Goal: Task Accomplishment & Management: Complete application form

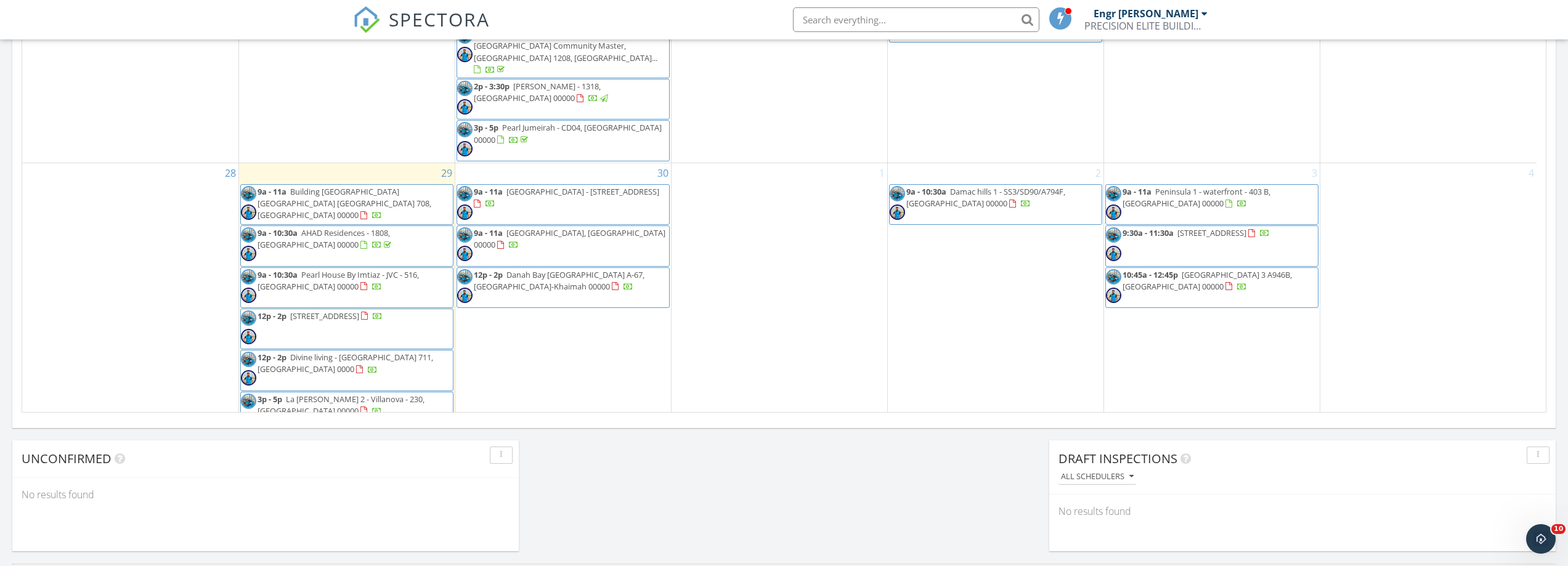
scroll to position [739, 0]
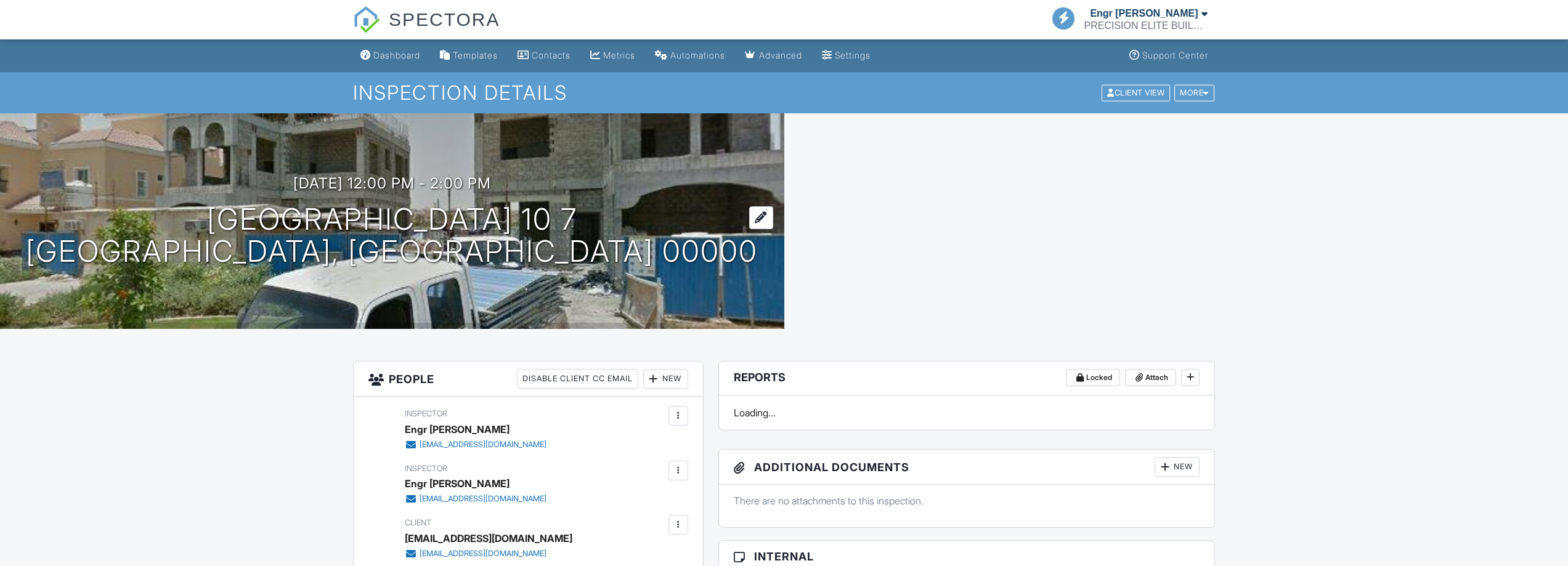
click at [517, 217] on h1 "[GEOGRAPHIC_DATA] 10 7 [GEOGRAPHIC_DATA], [GEOGRAPHIC_DATA] 00000" at bounding box center [392, 236] width 732 height 65
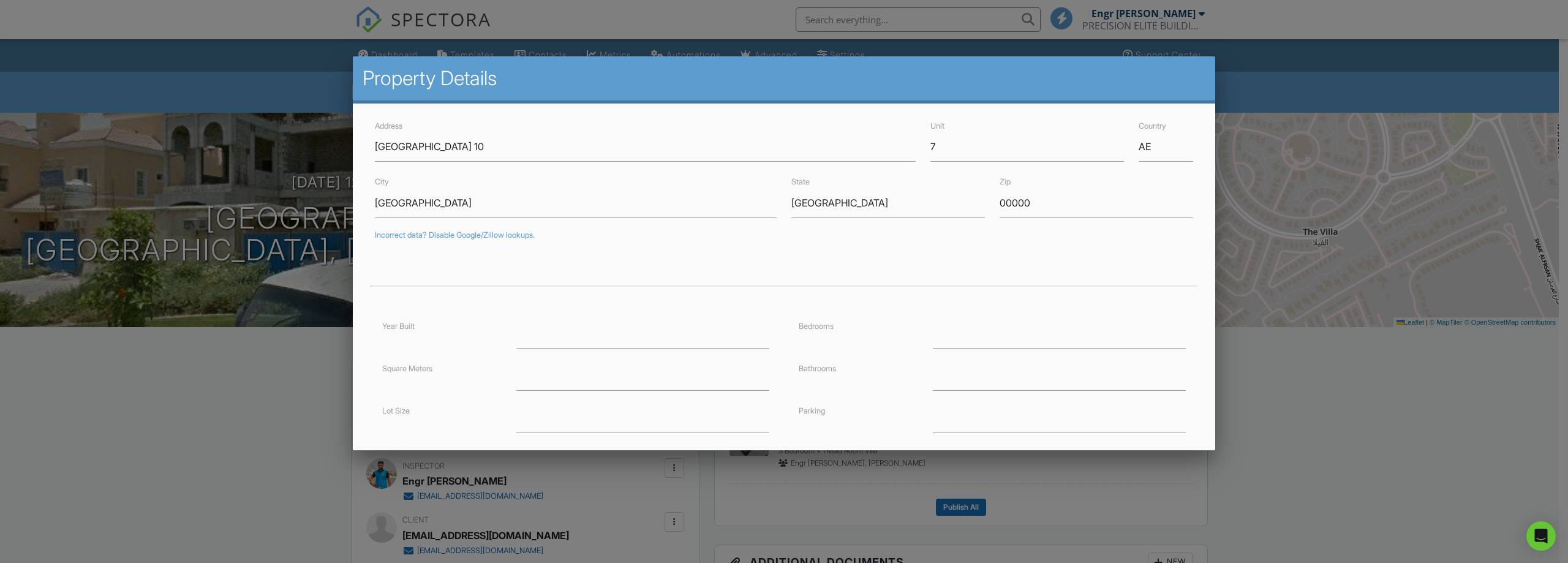
click at [1271, 371] on div at bounding box center [784, 290] width 1568 height 704
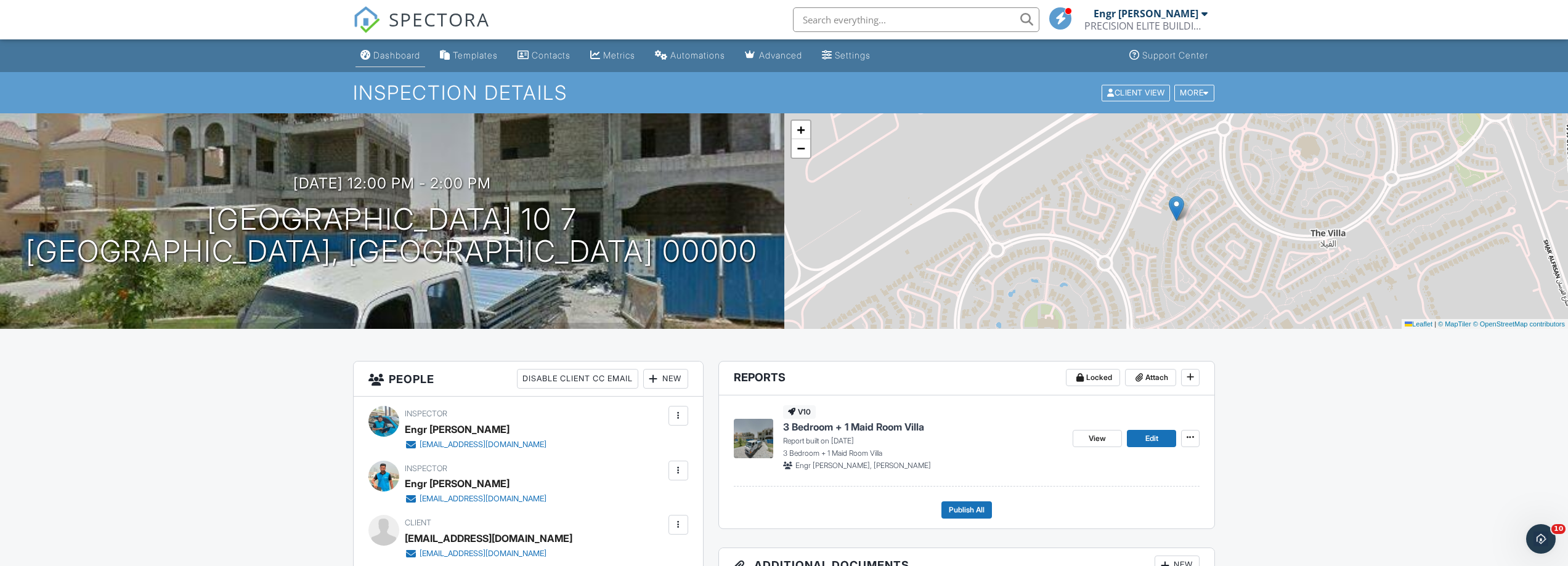
click at [384, 55] on div "Dashboard" at bounding box center [397, 55] width 47 height 11
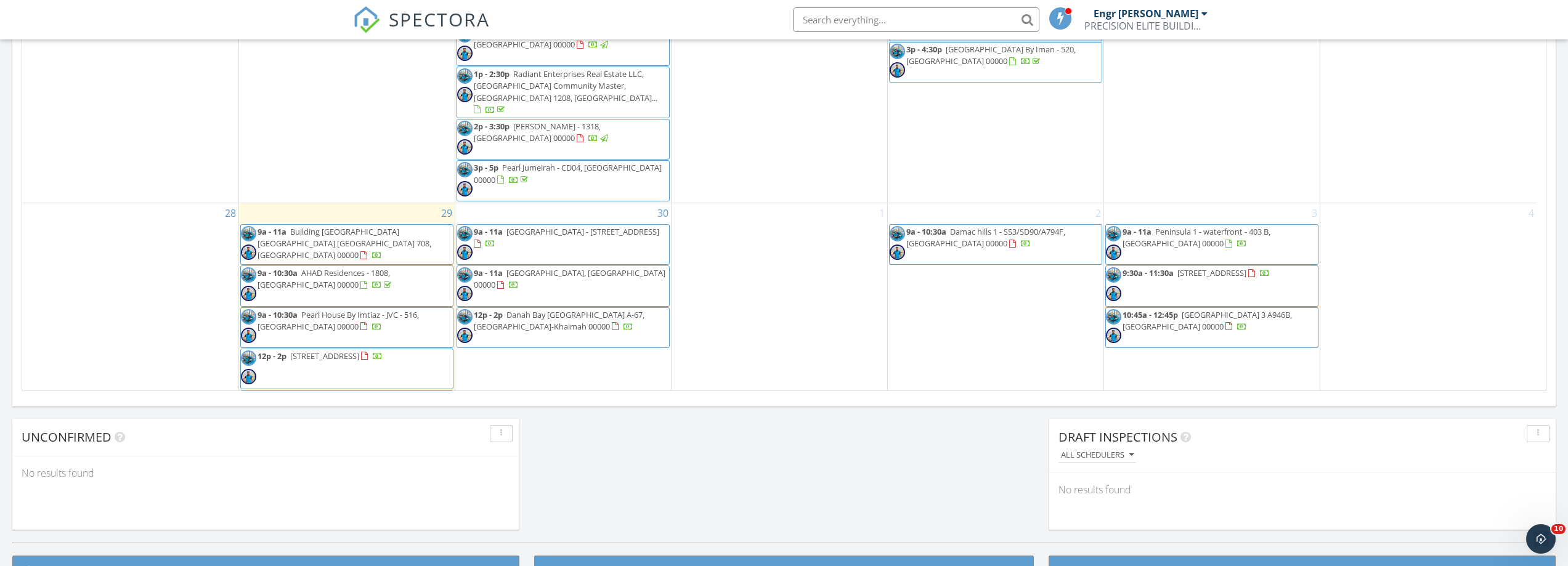
scroll to position [791, 0]
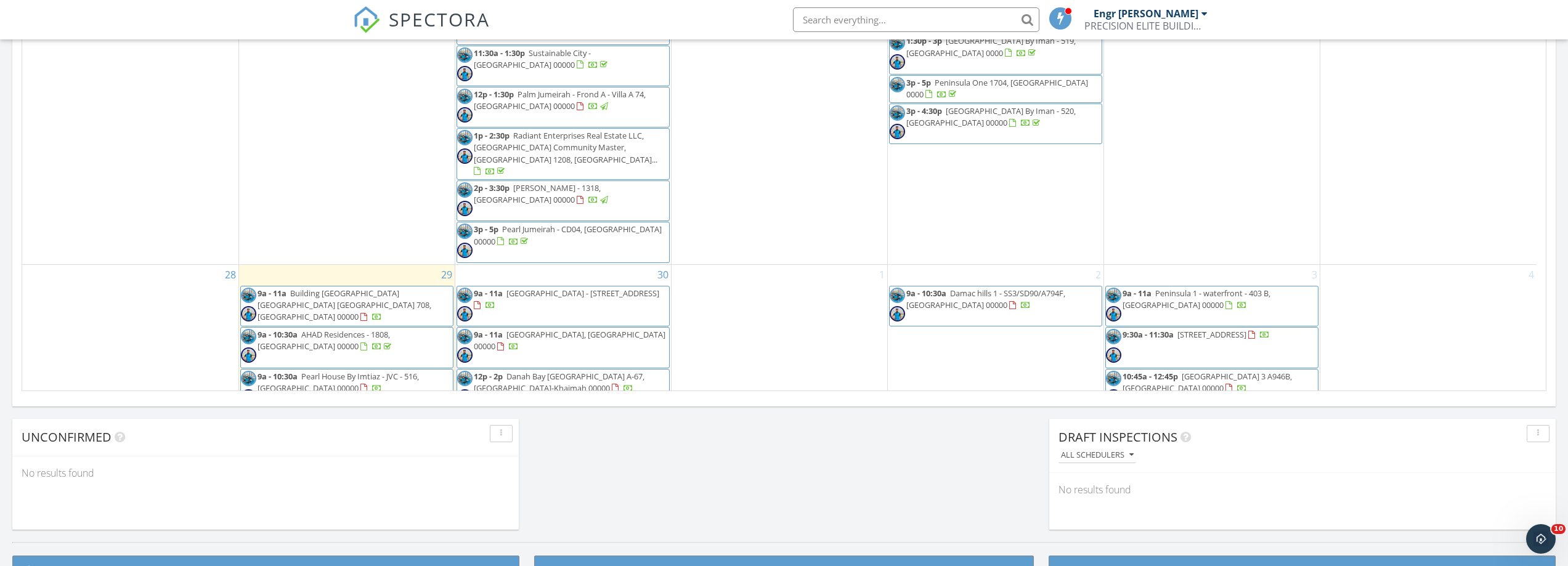
click at [569, 371] on span "12p - 2p Danah Bay Al Marjan Island A-67, Ras Al-Khaimah 00000" at bounding box center [563, 389] width 212 height 37
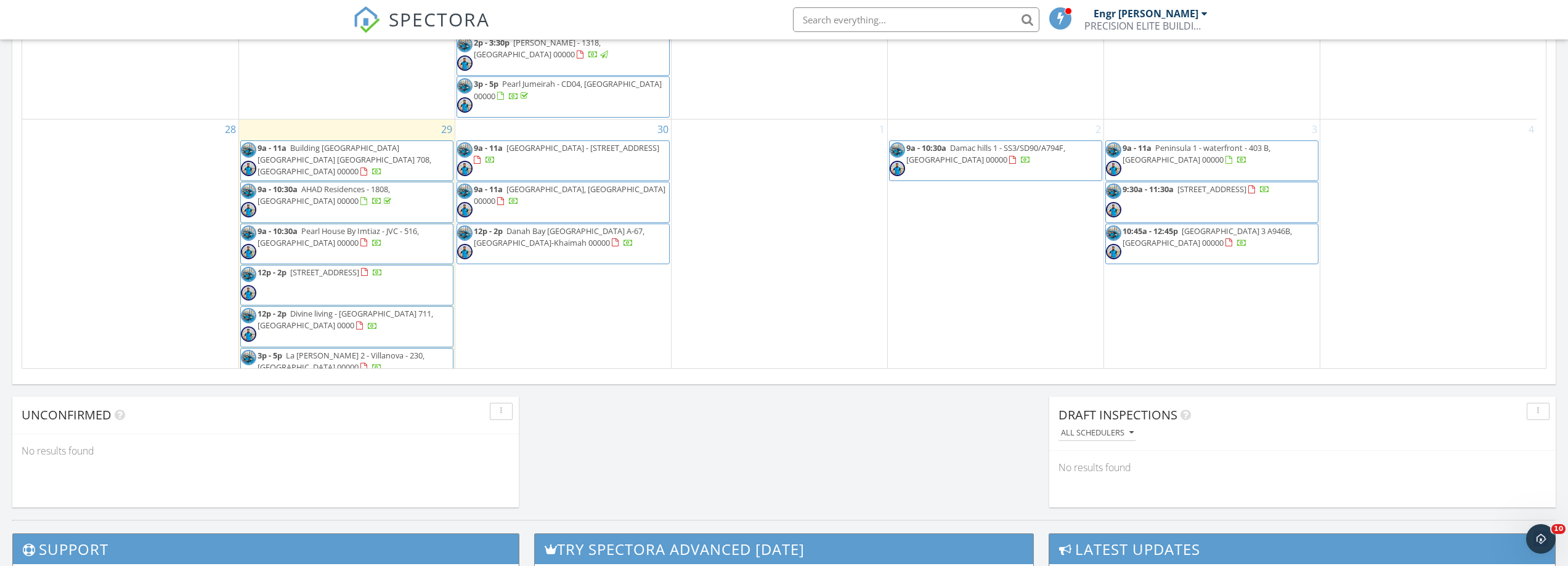
scroll to position [739, 0]
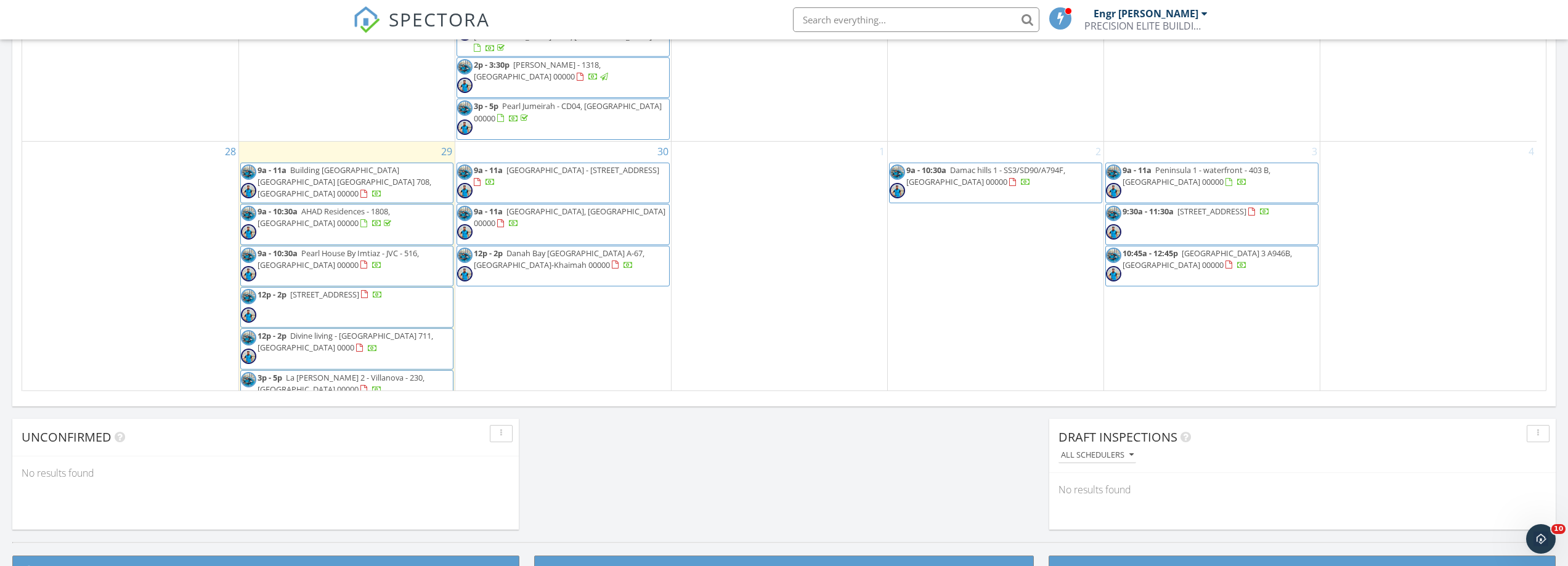
click at [537, 318] on div "30 9a - 11a Creek Harbour - Island Park 1 1004, Dubai 00000 9a - 11a Damac Lago…" at bounding box center [563, 277] width 215 height 270
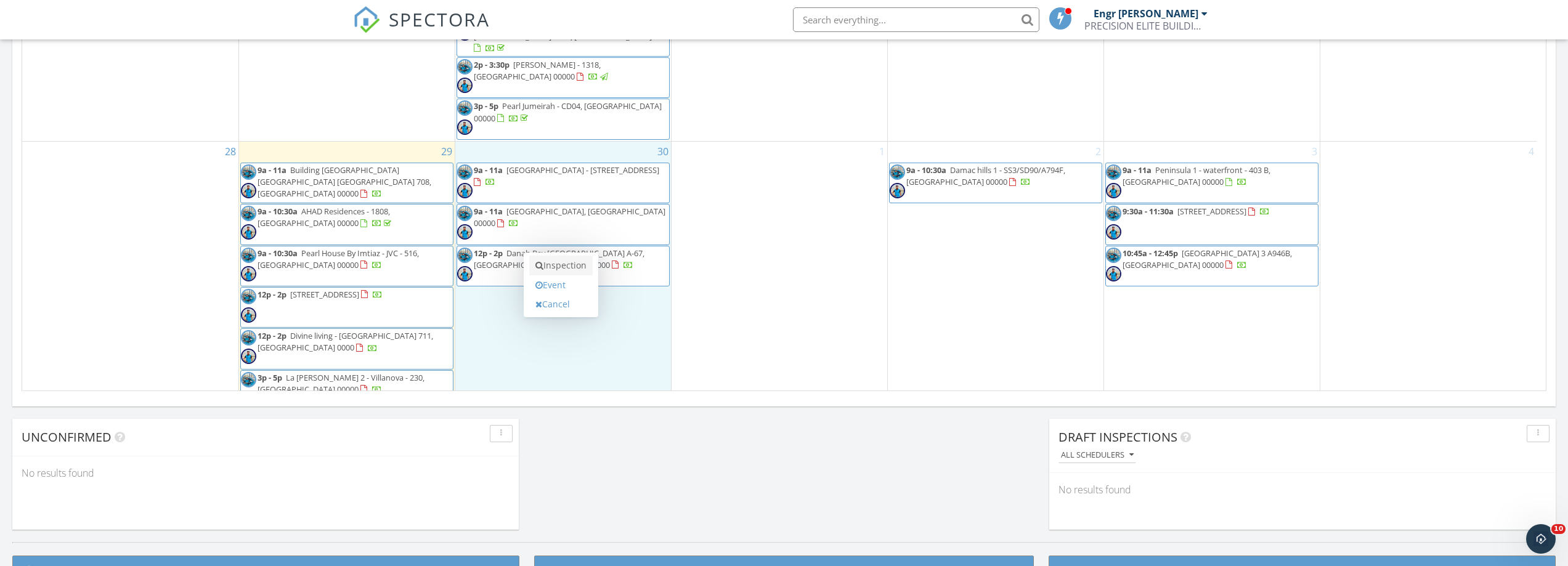
click at [549, 269] on link "Inspection" at bounding box center [561, 266] width 64 height 20
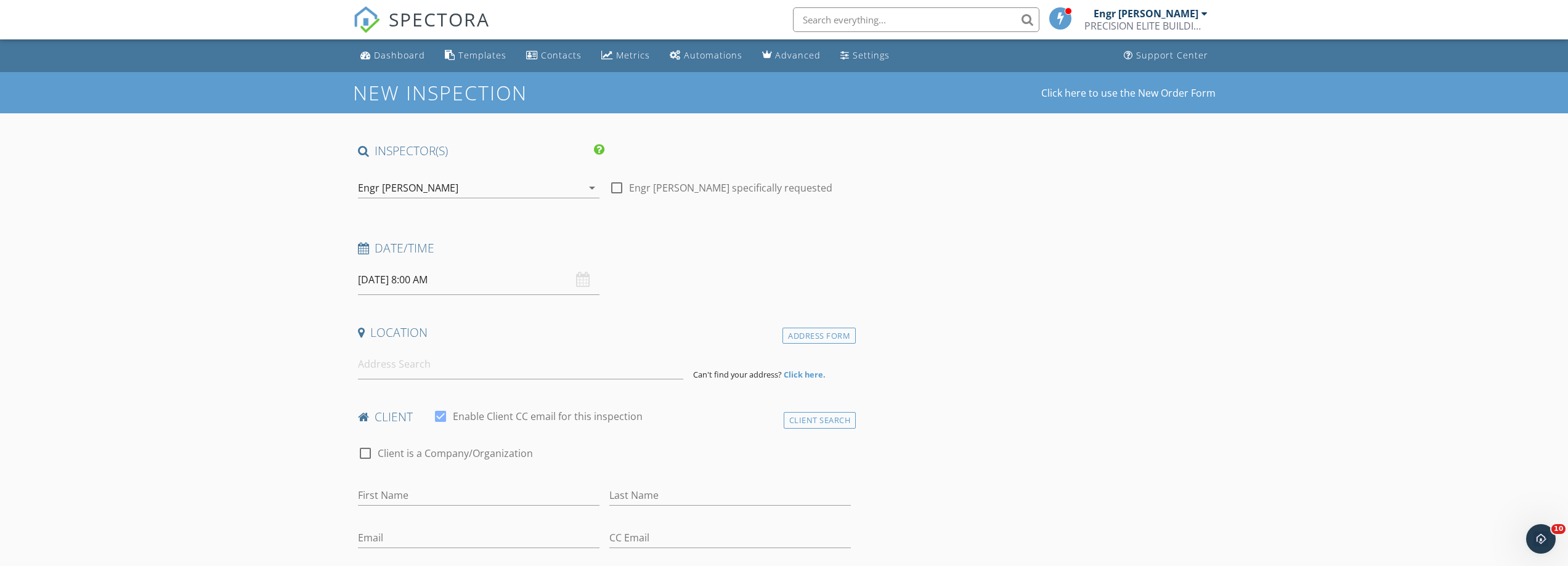
click at [597, 186] on icon "arrow_drop_down" at bounding box center [592, 188] width 15 height 15
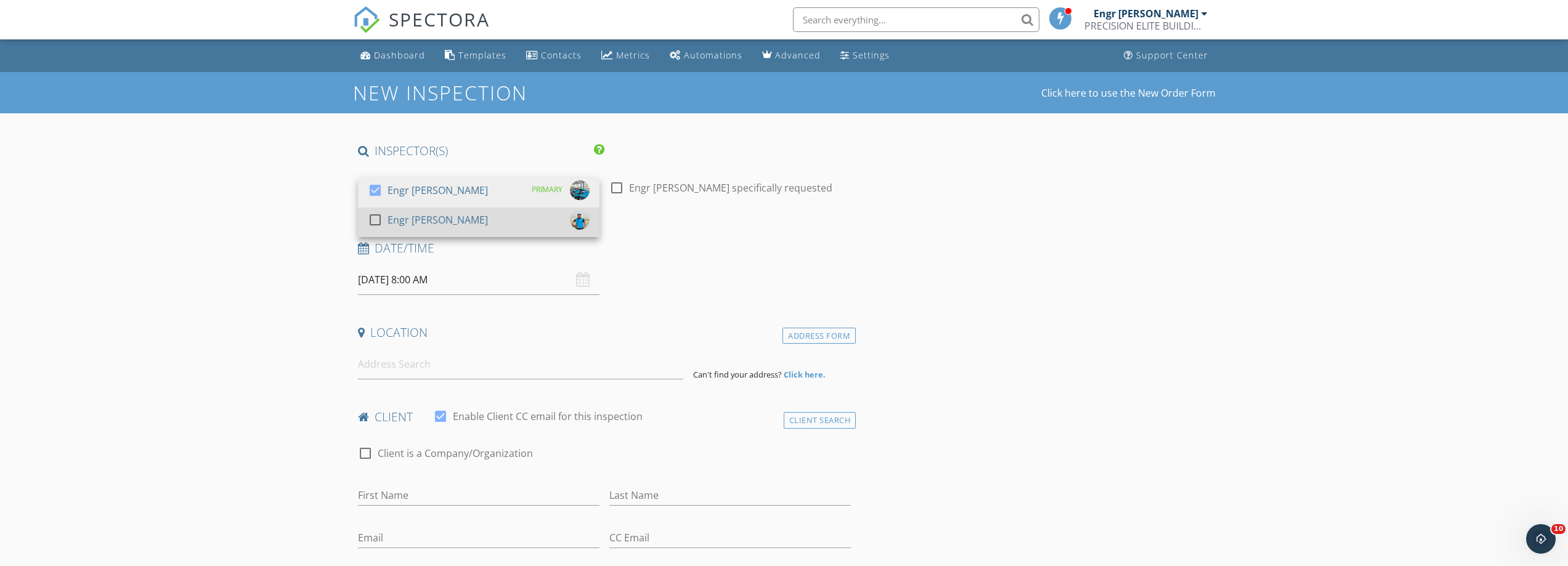
click at [370, 221] on div at bounding box center [375, 220] width 21 height 21
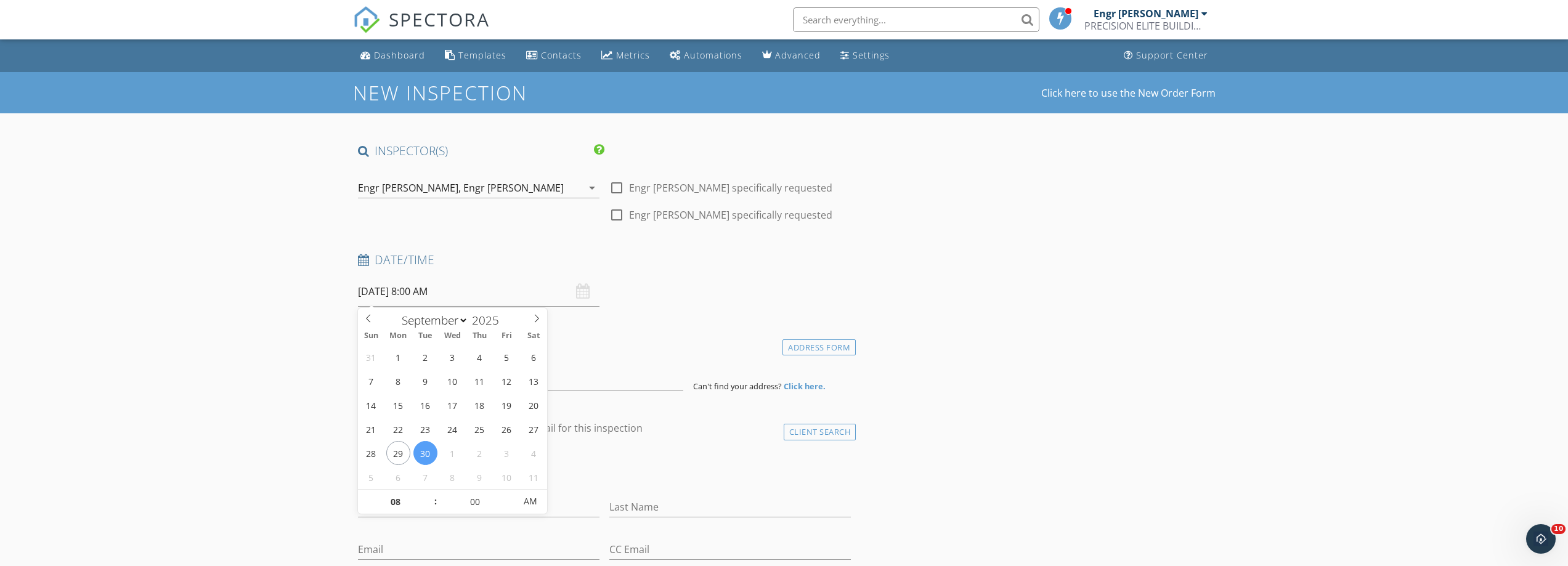
click at [390, 288] on input "30/09/2025 8:00 AM" at bounding box center [479, 291] width 242 height 30
type input "09"
type input "30/09/2025 9:00 AM"
click at [428, 495] on span at bounding box center [430, 496] width 9 height 12
type input "10"
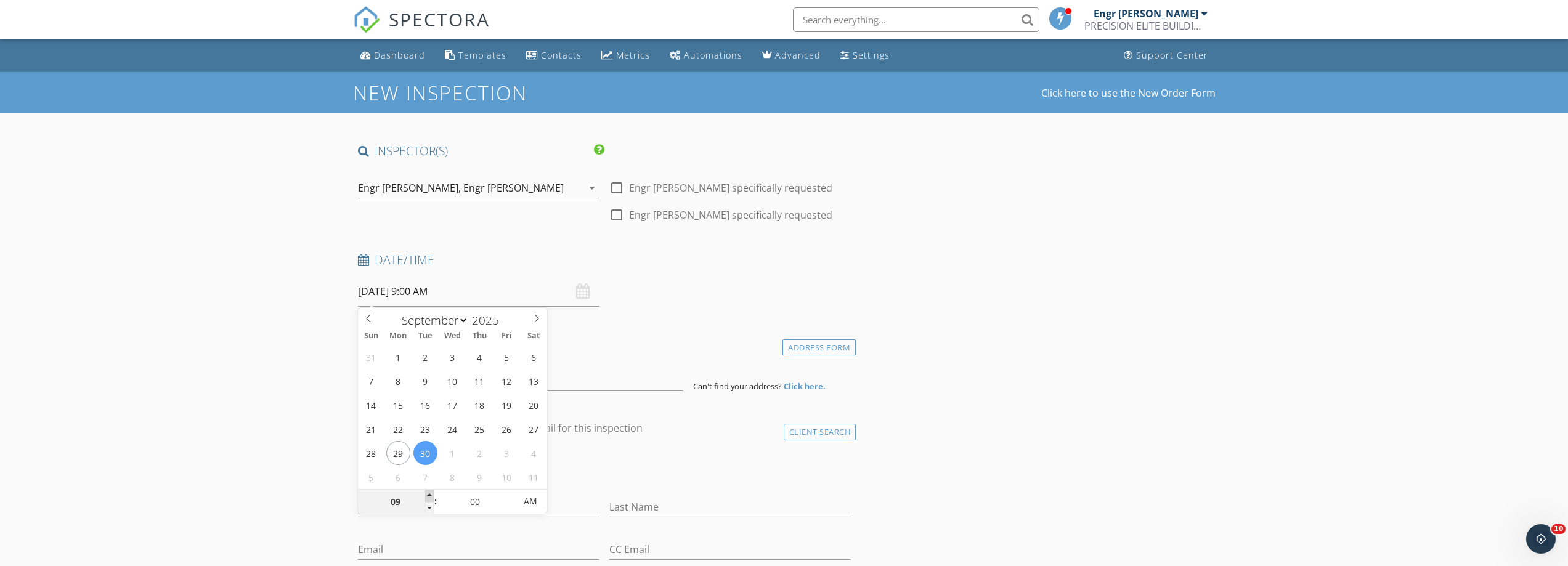
type input "30/09/2025 10:00 AM"
click at [428, 495] on span at bounding box center [430, 496] width 9 height 12
type input "11"
type input "30/09/2025 11:00 AM"
click at [428, 495] on span at bounding box center [430, 496] width 9 height 12
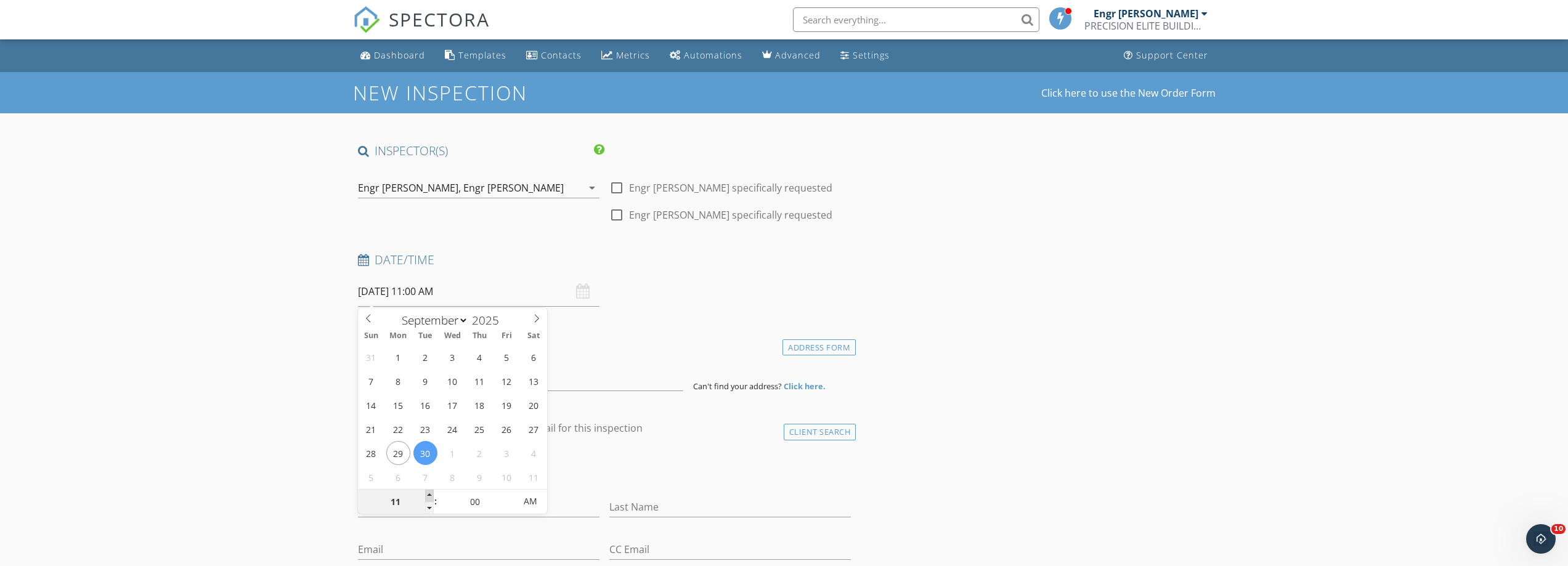
type input "12"
type input "30/09/2025 12:00 PM"
click at [428, 495] on span at bounding box center [430, 496] width 9 height 12
type input "01"
type input "30/09/2025 1:00 PM"
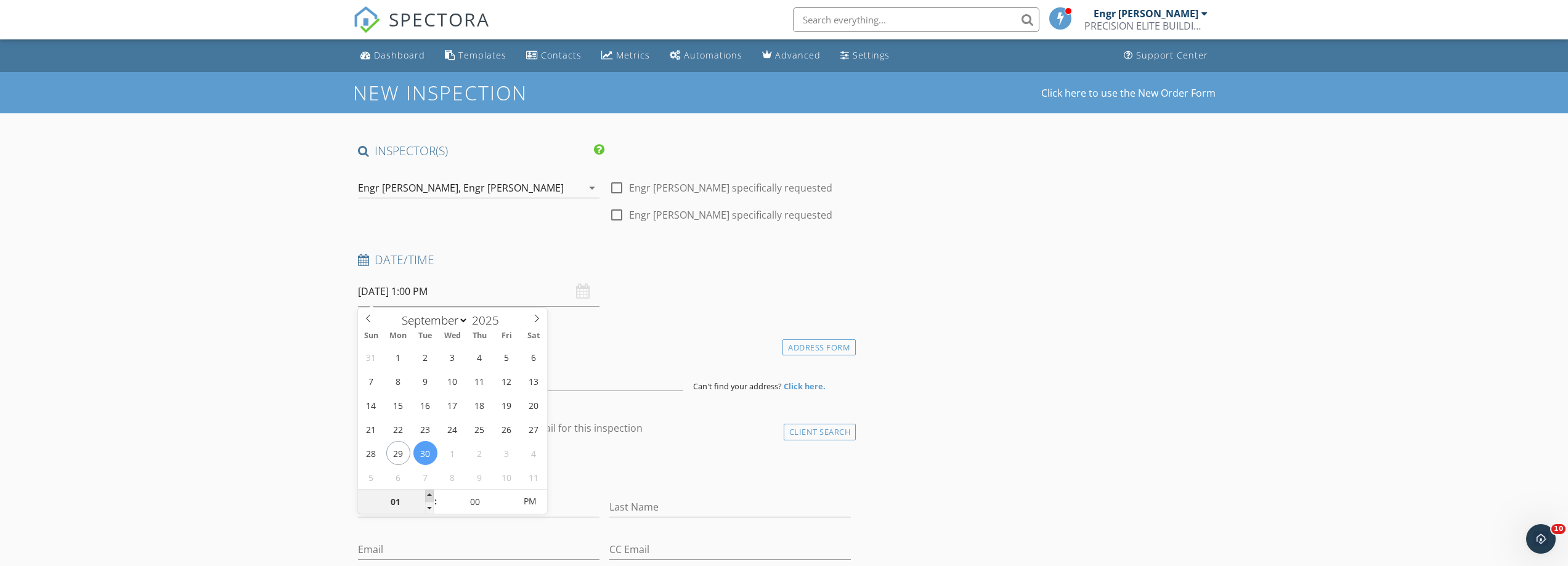
click at [430, 495] on span at bounding box center [430, 496] width 9 height 12
type input "02"
type input "[DATE] 2:00 PM"
click at [430, 495] on span at bounding box center [430, 496] width 9 height 12
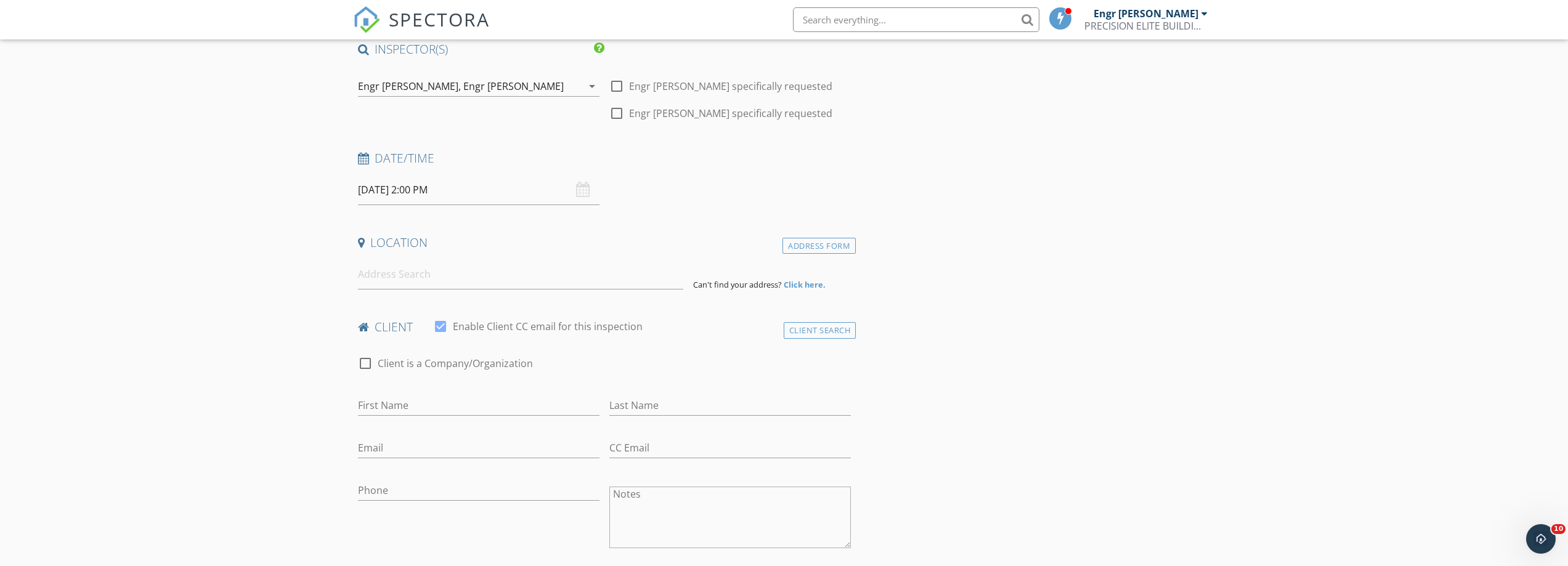
scroll to position [123, 0]
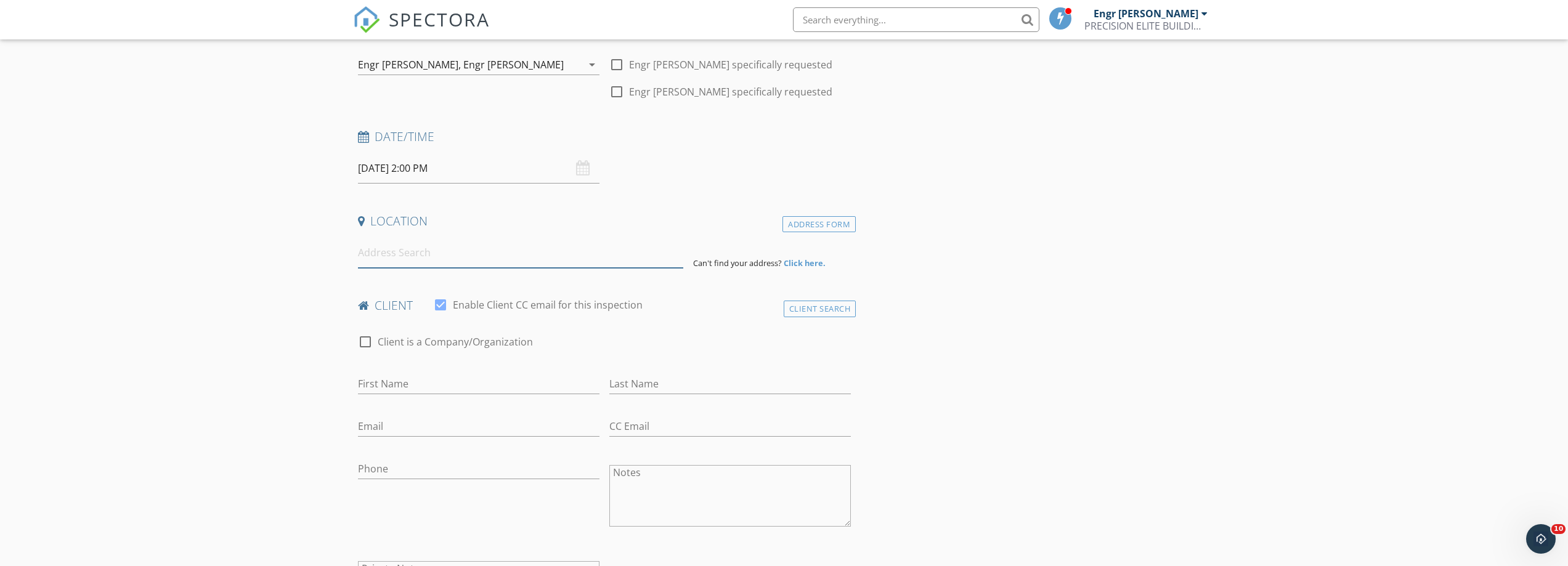
click at [475, 248] on input at bounding box center [521, 253] width 325 height 30
paste input "Al Maryah Vista 1"
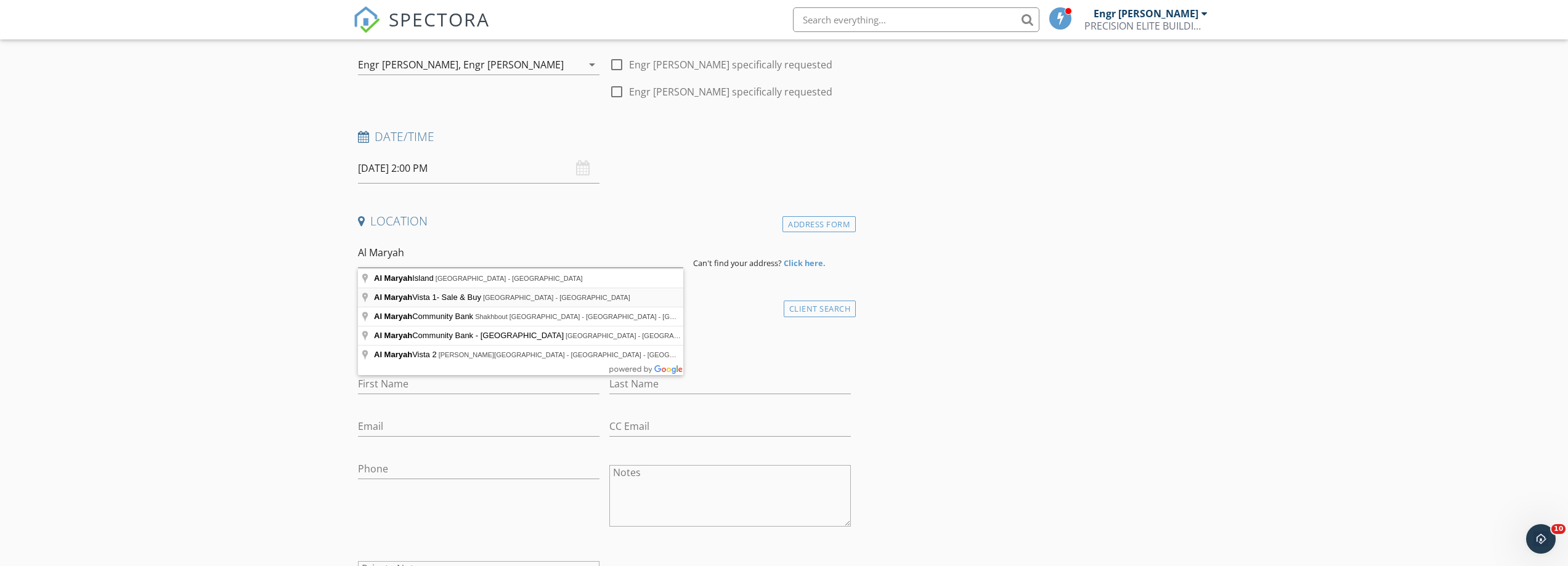
type input "Al Maryah Vista 1- Sale & Buy - Abu Dhabi - United Arab Emirates"
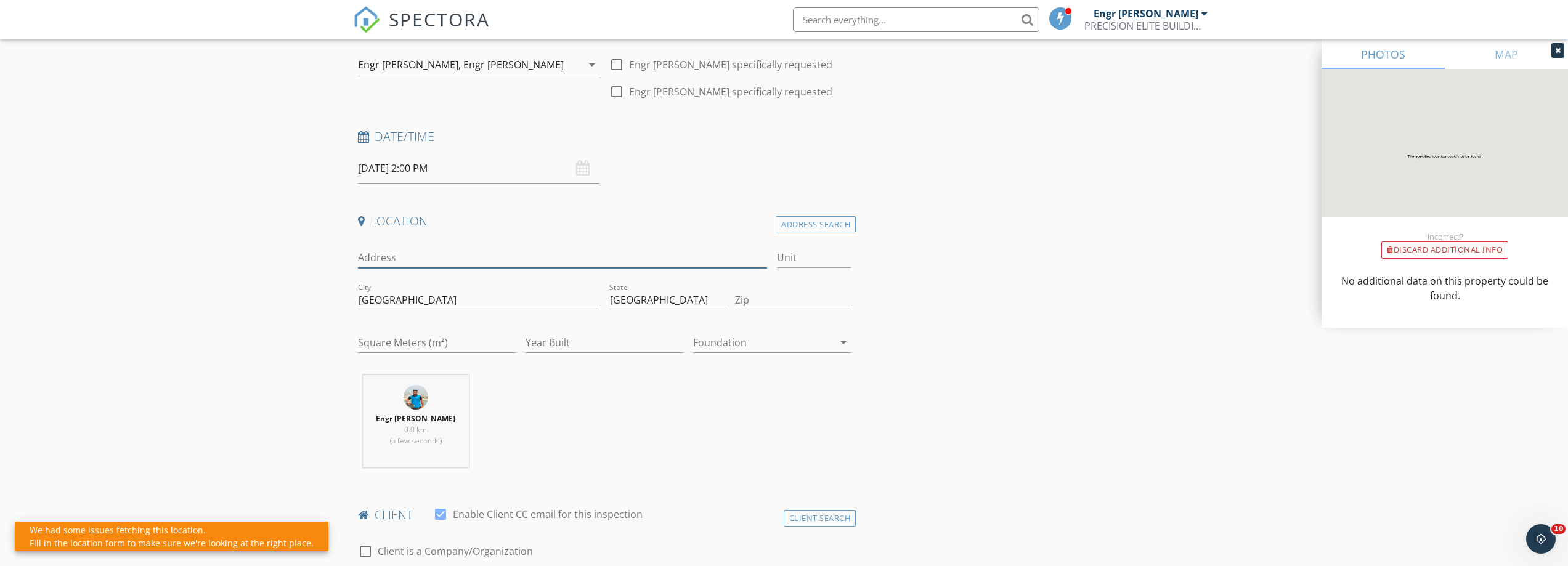
click at [427, 260] on input "Address" at bounding box center [563, 258] width 410 height 21
paste input "Al Maryah Vista 1"
type input "Al Maryah Vista 1"
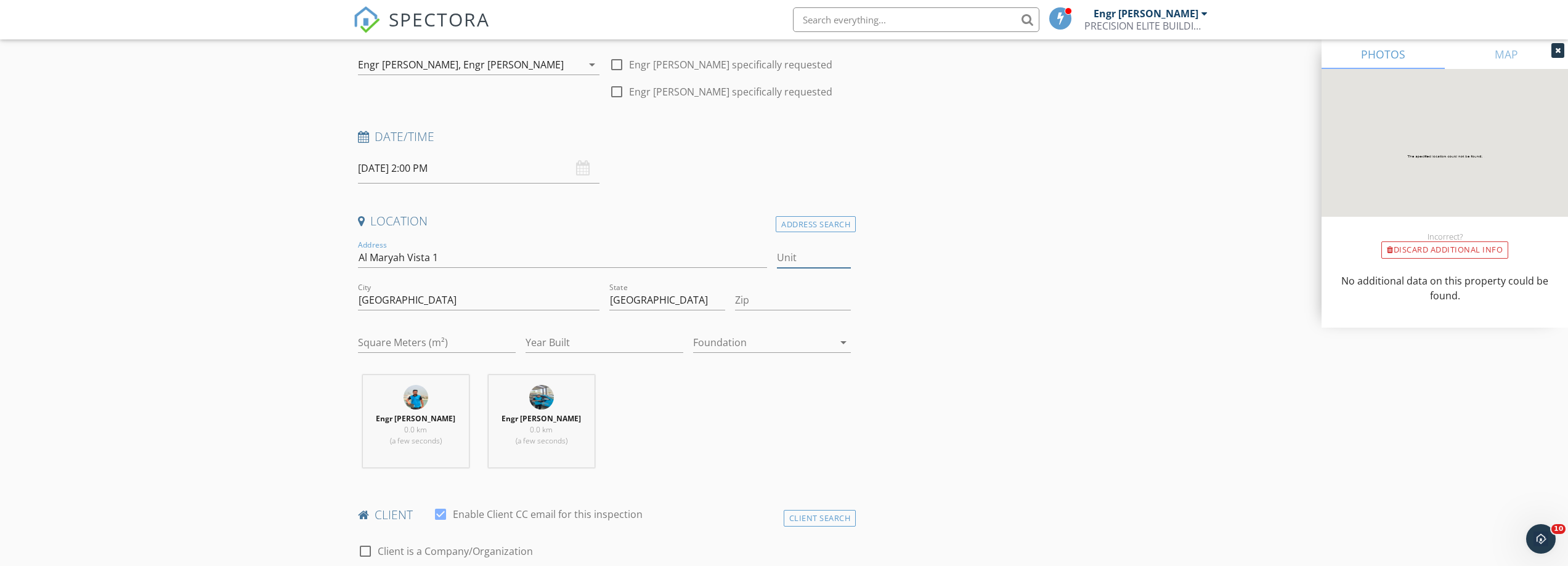
click at [810, 255] on input "Unit" at bounding box center [814, 258] width 74 height 21
paste input "103"
type input "103"
click at [804, 298] on input "Zip" at bounding box center [793, 300] width 116 height 21
type input "00000"
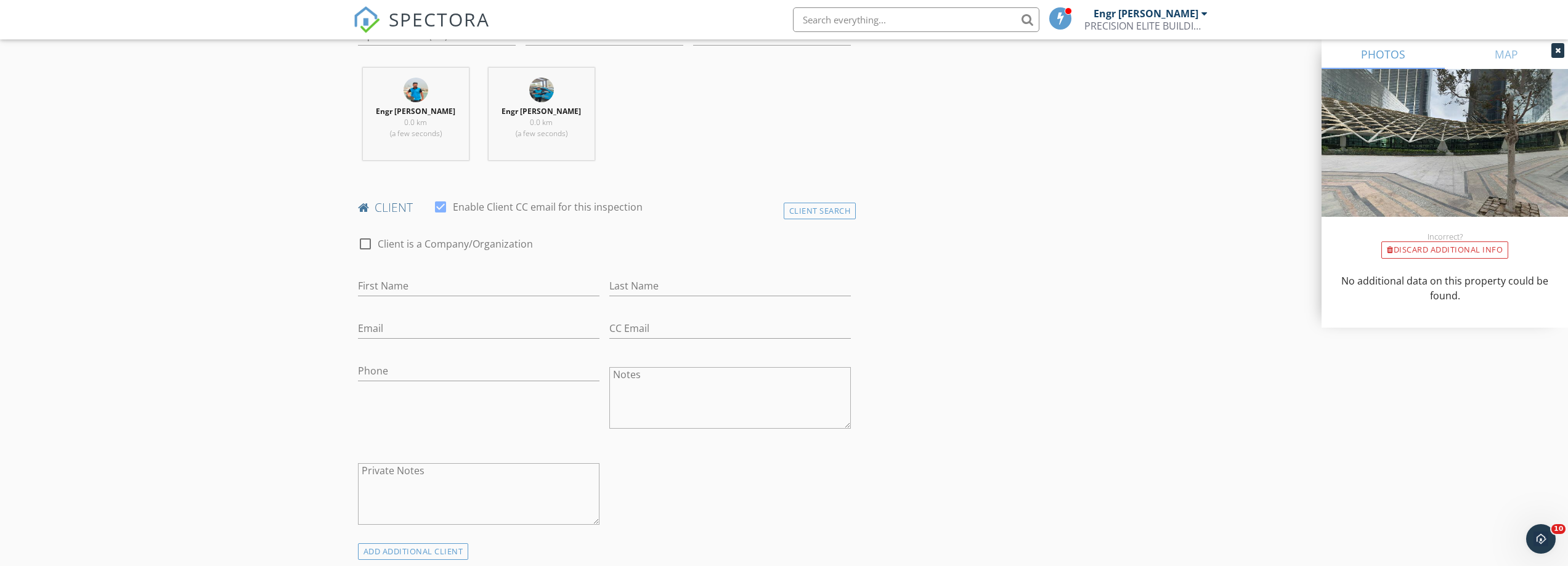
scroll to position [432, 0]
click at [494, 319] on input "Email" at bounding box center [479, 328] width 242 height 21
paste input "[PERSON_NAME][EMAIL_ADDRESS][DOMAIN_NAME]"
type input "[PERSON_NAME][EMAIL_ADDRESS][DOMAIN_NAME]"
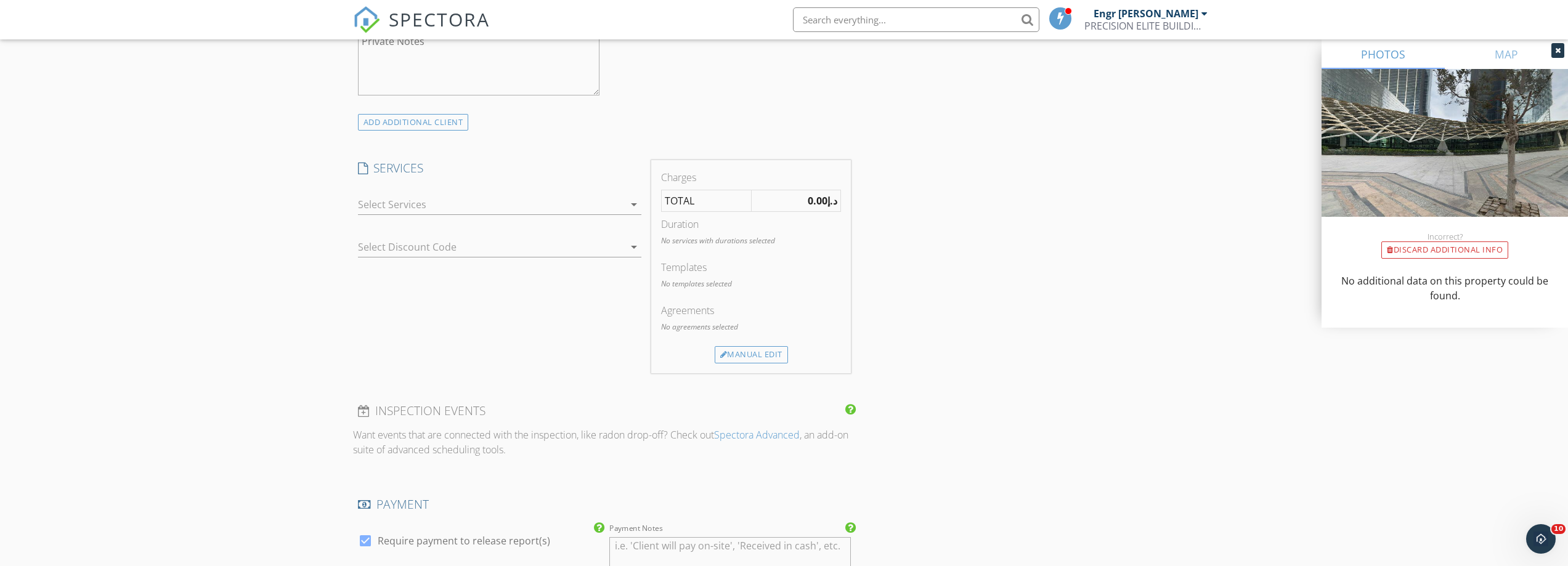
scroll to position [862, 0]
click at [630, 195] on icon "arrow_drop_down" at bounding box center [634, 202] width 15 height 15
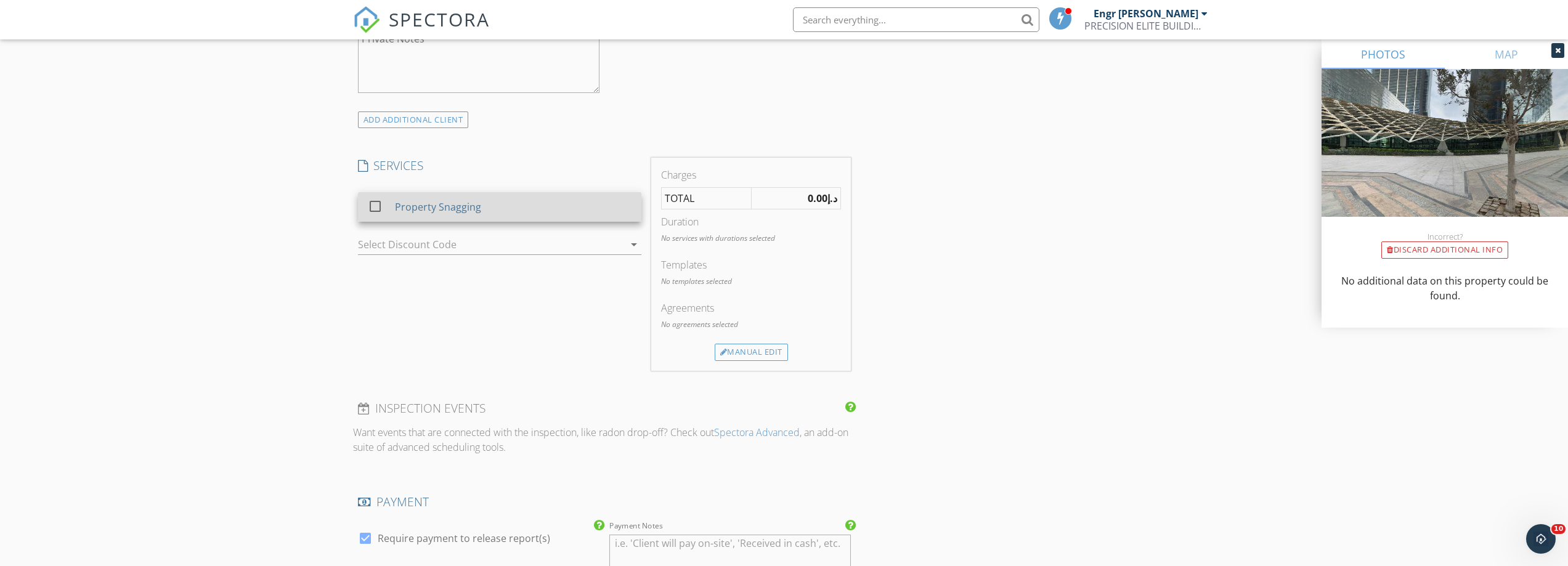
click at [594, 220] on div "check_box_outline_blank Property Snagging" at bounding box center [499, 207] width 263 height 28
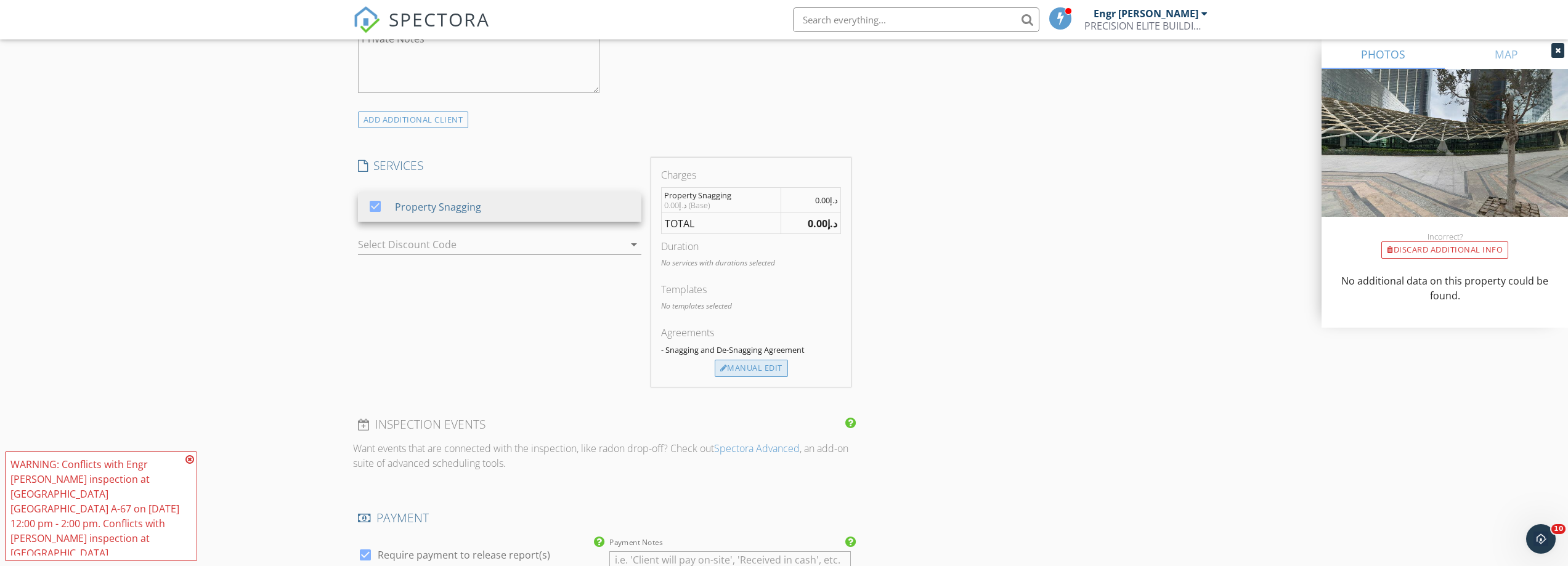
click at [776, 376] on div "Manual Edit" at bounding box center [752, 369] width 73 height 17
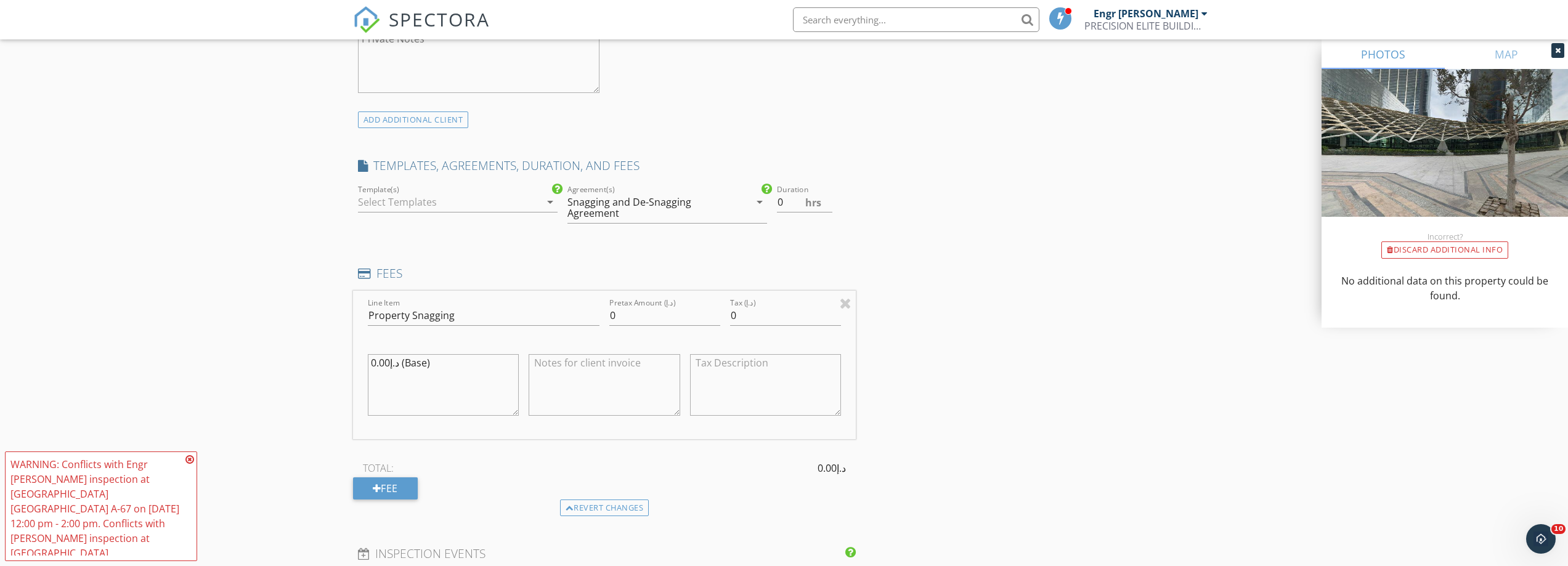
click at [547, 200] on icon "arrow_drop_down" at bounding box center [550, 202] width 15 height 15
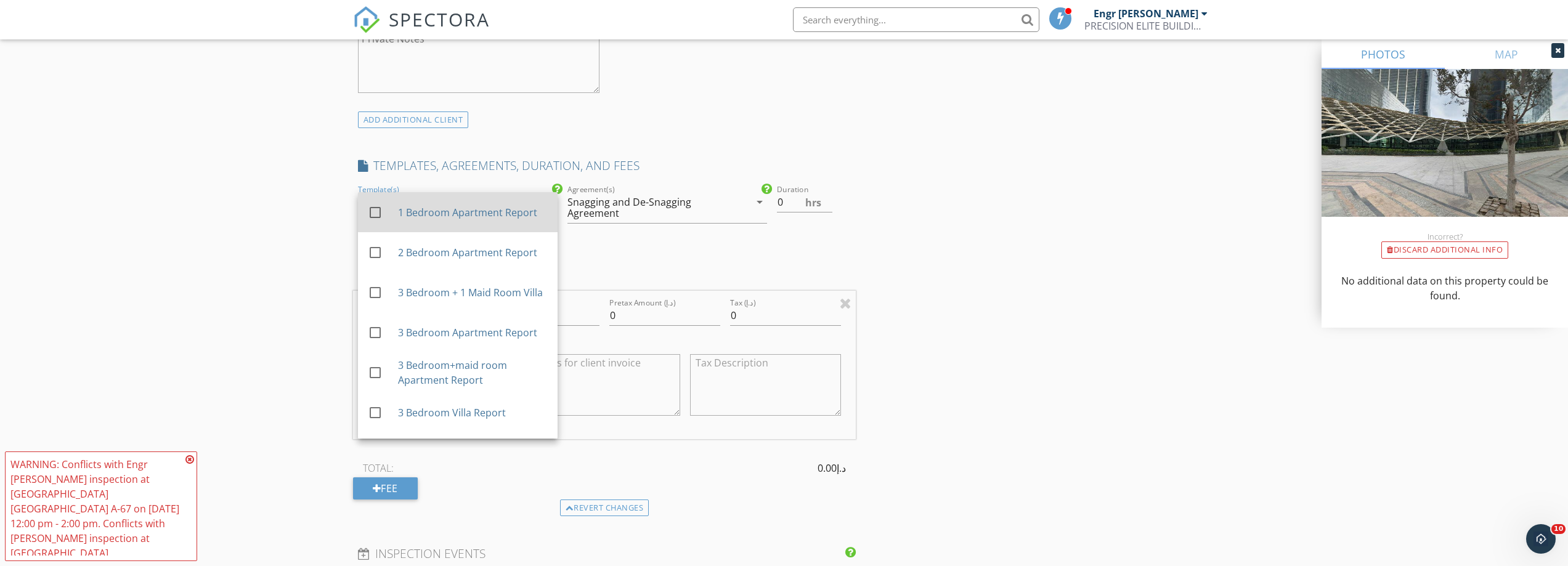
click at [505, 213] on div "1 Bedroom Apartment Report" at bounding box center [472, 212] width 149 height 15
click at [827, 200] on input "0.5" at bounding box center [805, 202] width 55 height 21
click at [827, 200] on input "1" at bounding box center [805, 202] width 55 height 21
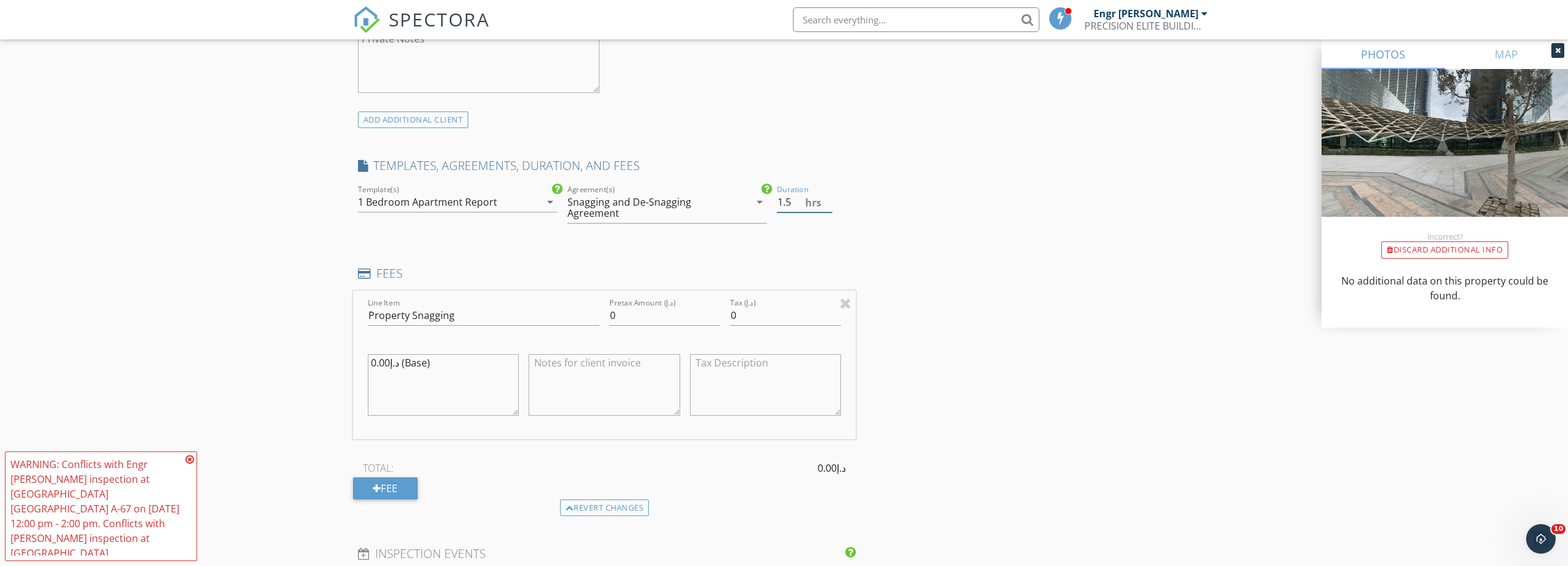
click at [827, 200] on input "1.5" at bounding box center [805, 202] width 55 height 21
type input "2"
click at [827, 200] on input "2" at bounding box center [805, 202] width 55 height 21
click at [922, 201] on div "INSPECTOR(S) check_box Engr Aftab Ali PRIMARY check_box Engr Adnan Ali Engr Aft…" at bounding box center [784, 347] width 862 height 2134
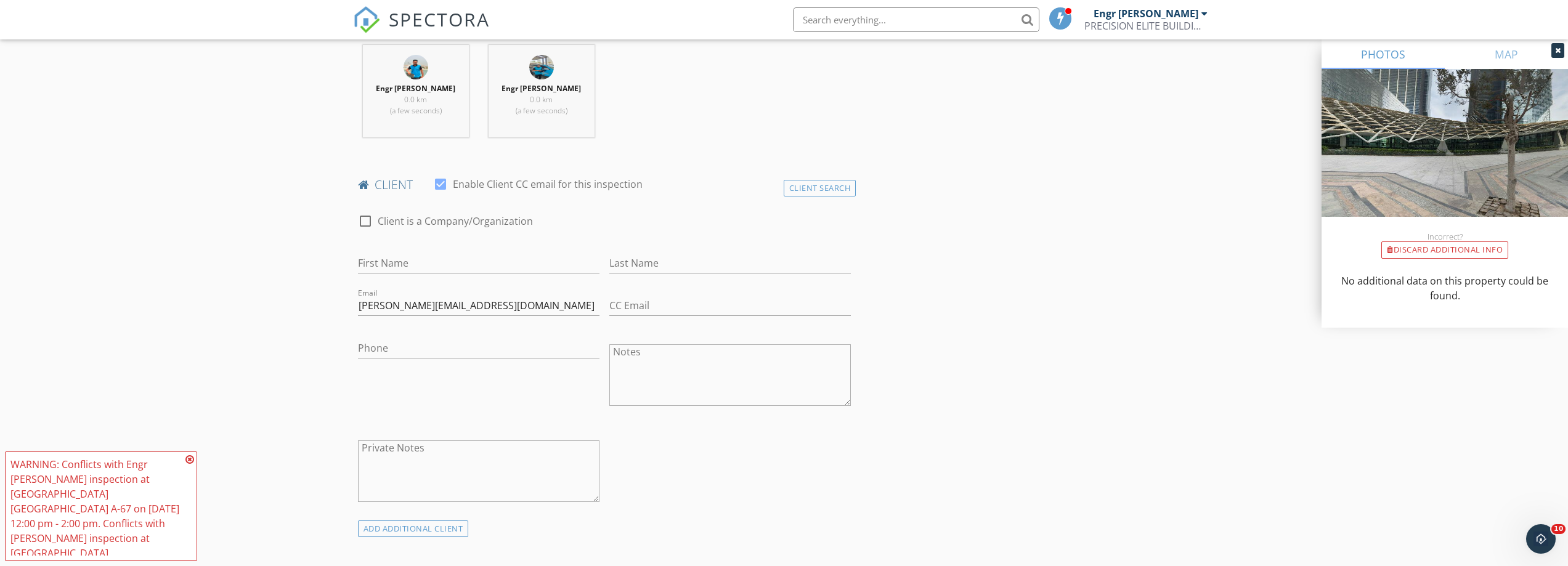
scroll to position [432, 0]
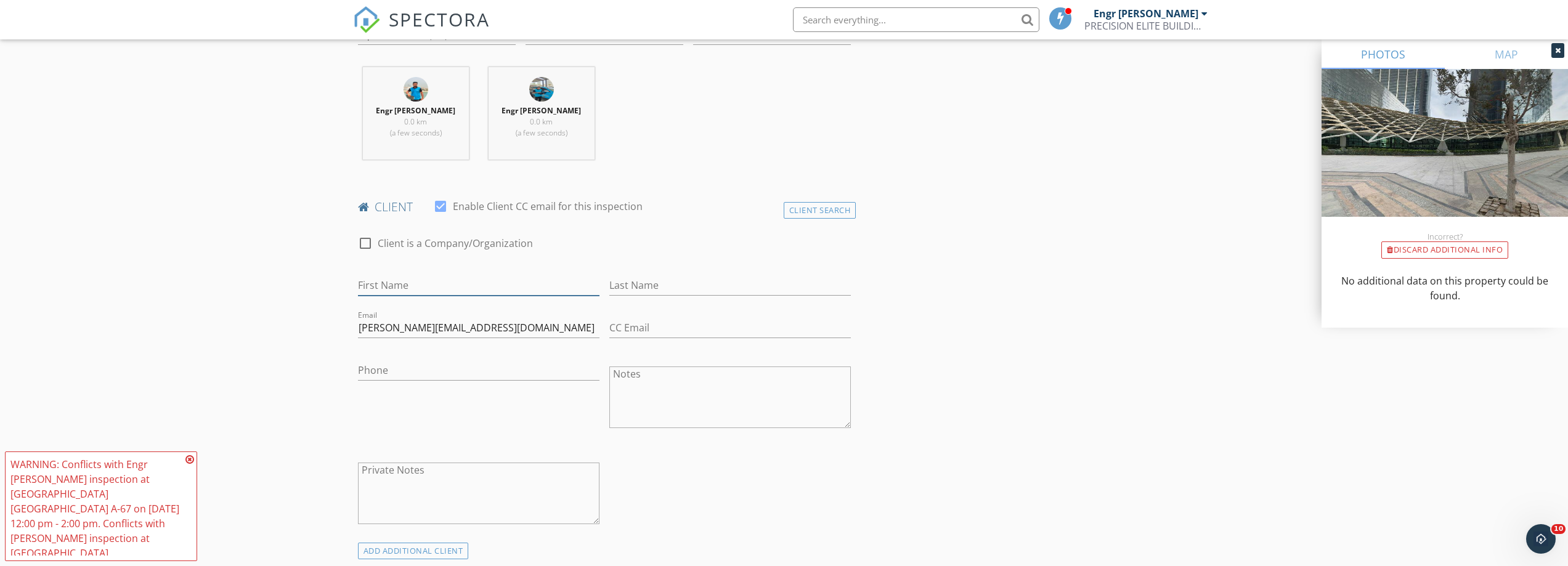
click at [461, 290] on input "First Name" at bounding box center [479, 285] width 242 height 21
paste input "[PERSON_NAME]"
type input "[PERSON_NAME]"
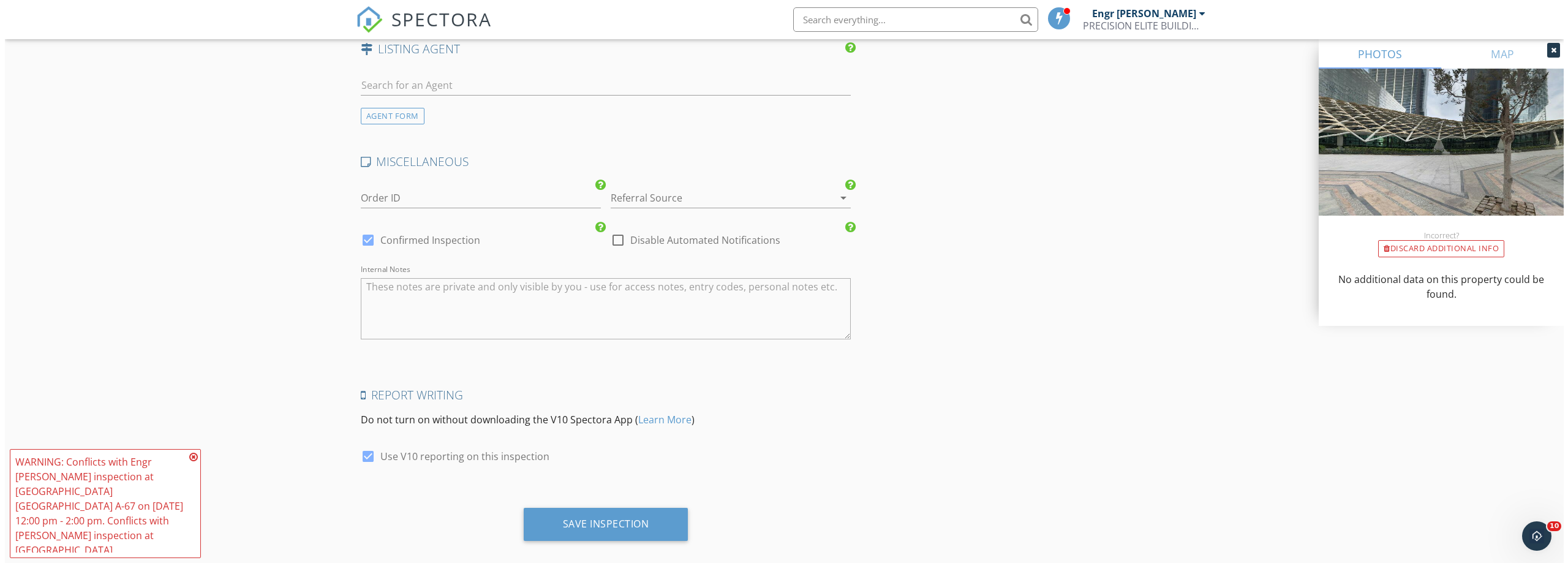
scroll to position [1732, 0]
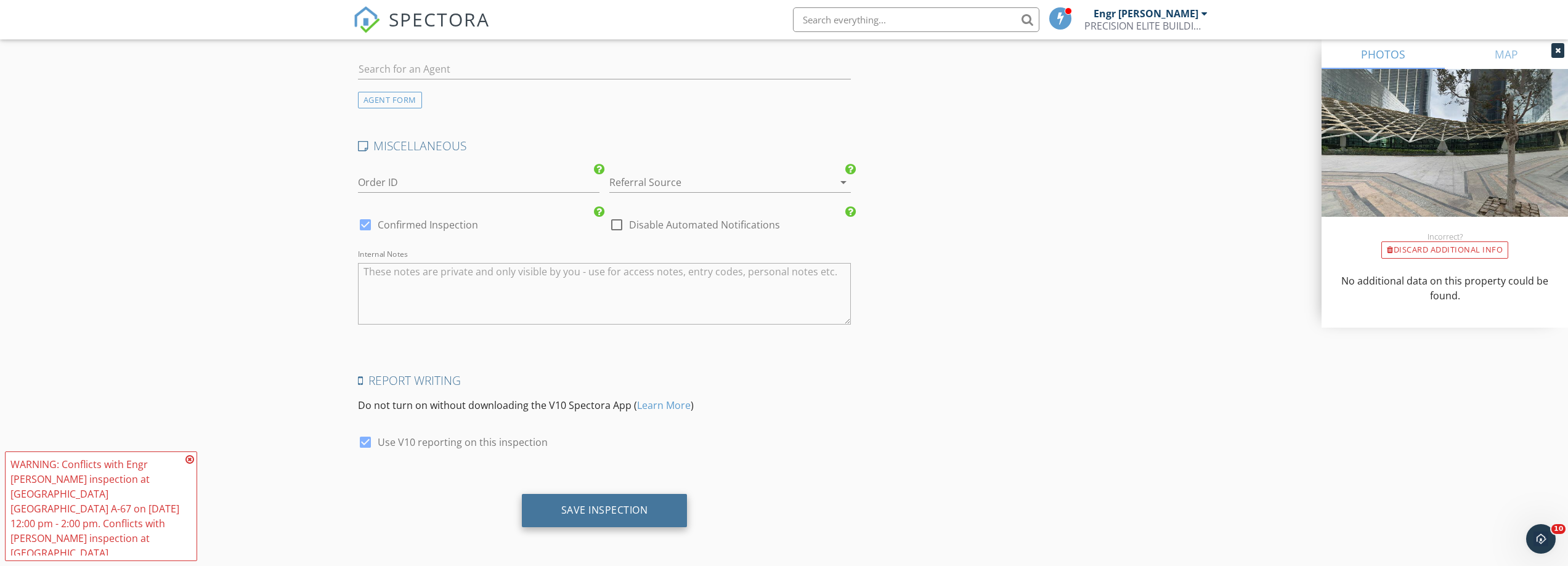
click at [607, 516] on div "Save Inspection" at bounding box center [605, 510] width 87 height 12
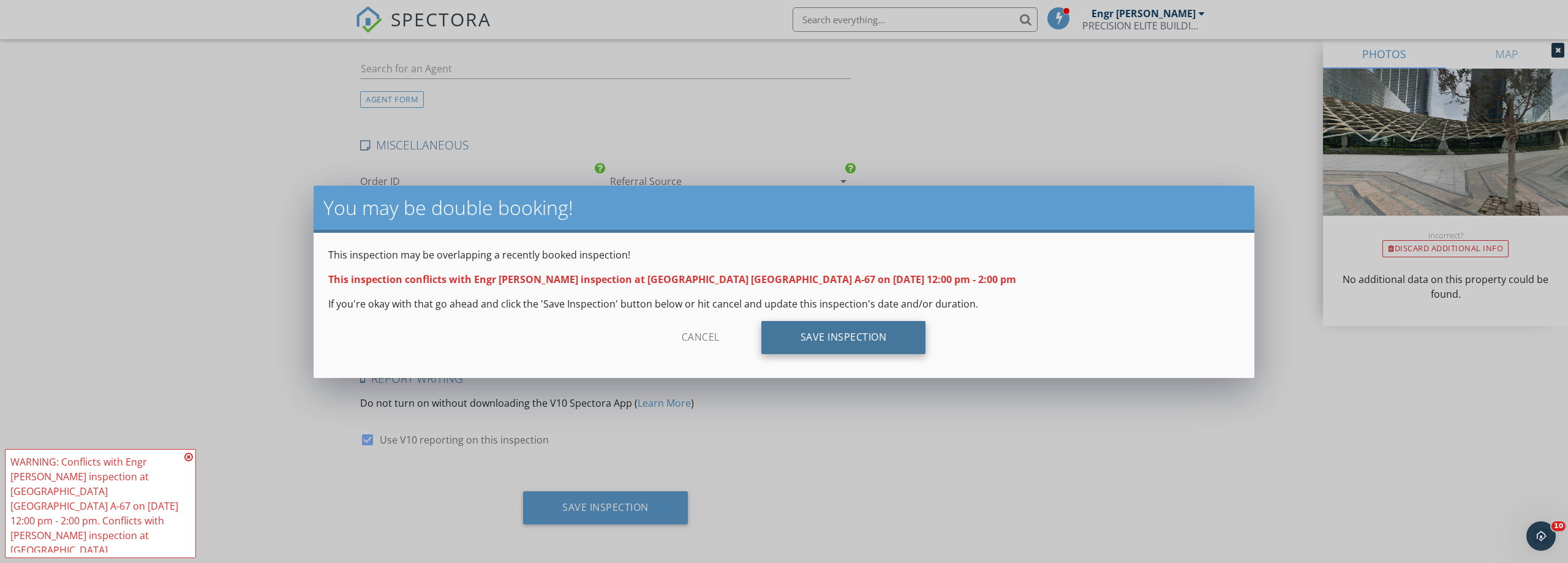
click at [874, 321] on div "Save Inspection" at bounding box center [844, 337] width 165 height 33
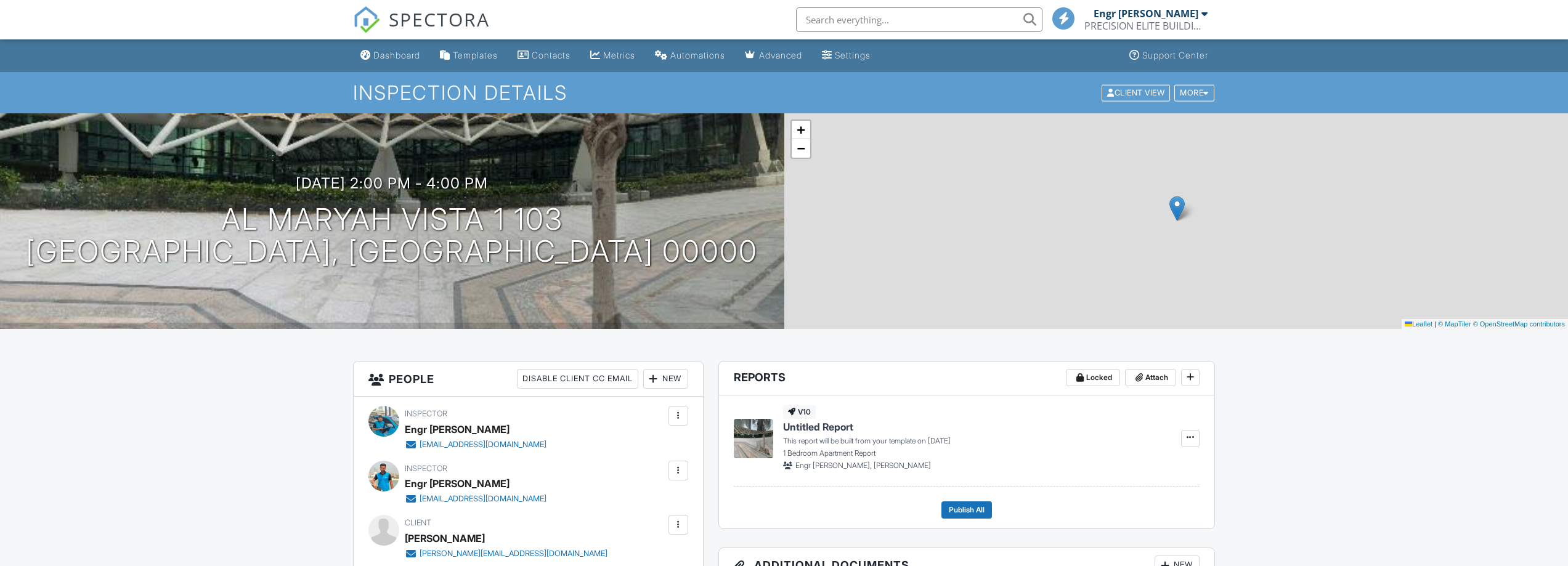
scroll to position [247, 0]
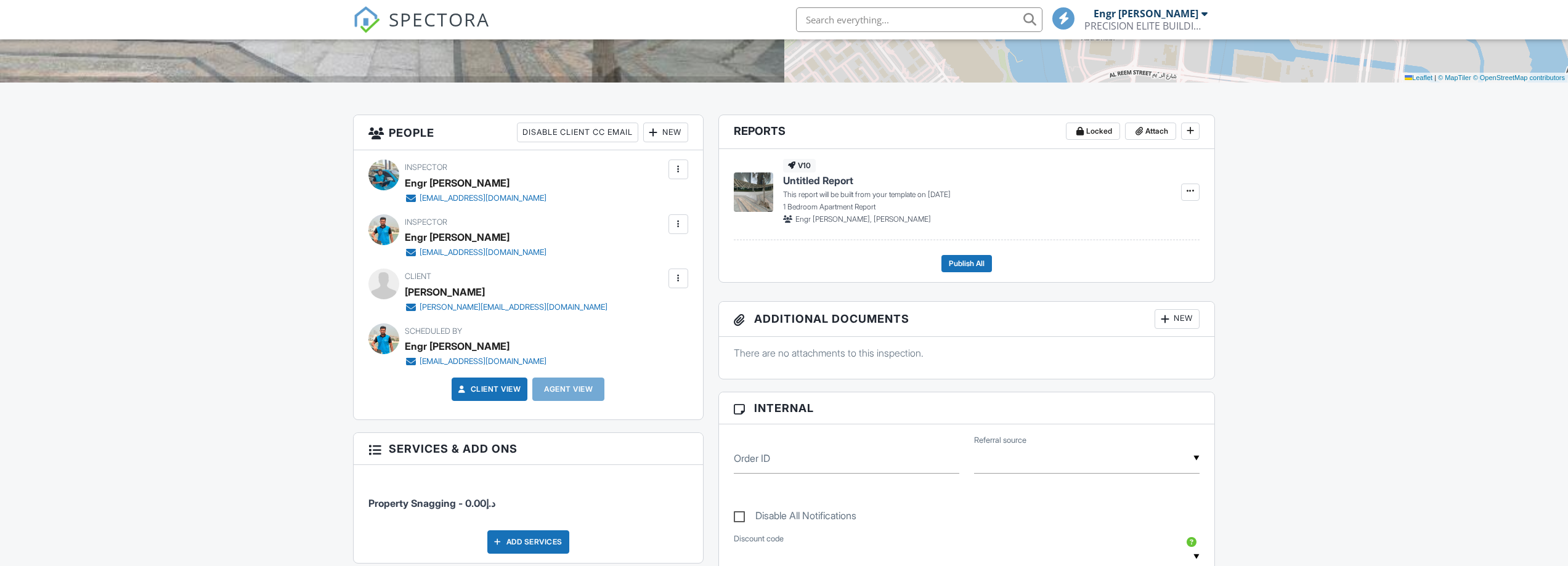
click at [470, 389] on link "Client View" at bounding box center [488, 389] width 65 height 12
